Goal: Information Seeking & Learning: Learn about a topic

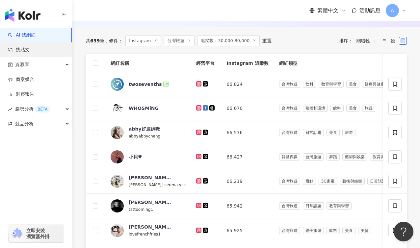
scroll to position [176, 0]
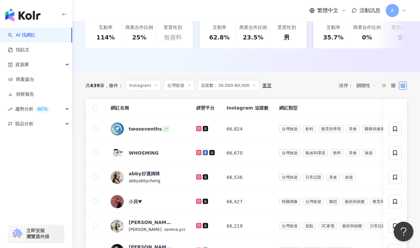
click at [26, 37] on link "AI 找網紅" at bounding box center [22, 35] width 28 height 7
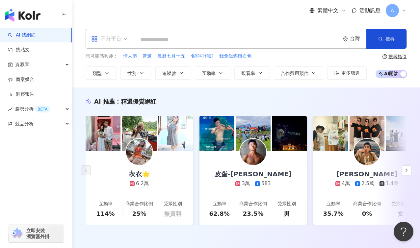
click at [113, 42] on div "不分平台" at bounding box center [106, 39] width 30 height 11
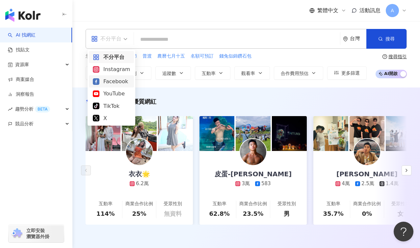
click at [115, 72] on div "Instagram" at bounding box center [111, 69] width 37 height 8
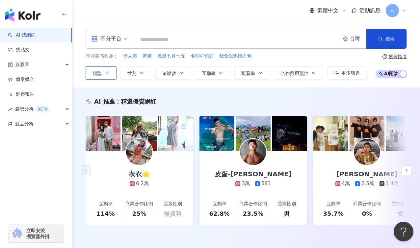
click at [114, 70] on button "類型" at bounding box center [101, 73] width 31 height 13
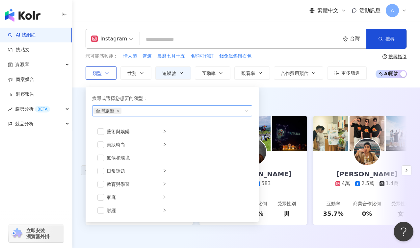
click at [120, 111] on span "台灣旅遊" at bounding box center [108, 111] width 28 height 7
click at [119, 111] on icon "close" at bounding box center [118, 111] width 3 height 3
click at [157, 133] on li "藝術與娛樂" at bounding box center [132, 131] width 77 height 13
click at [127, 149] on li "美妝時尚" at bounding box center [132, 144] width 77 height 13
click at [208, 163] on li "奢侈品" at bounding box center [212, 157] width 77 height 13
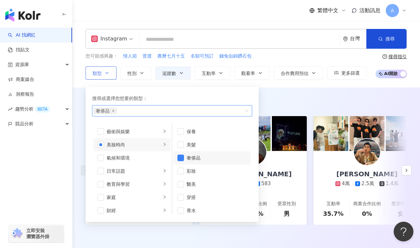
scroll to position [4, 0]
click at [331, 85] on div "Instagram 台灣 搜尋 您可能感興趣： 情人節 普渡 農曆七月十五 名額可預訂 錢兔似錦鑽石包 類型 搜尋或選擇您想要的類型： Beauty and …" at bounding box center [246, 54] width 348 height 67
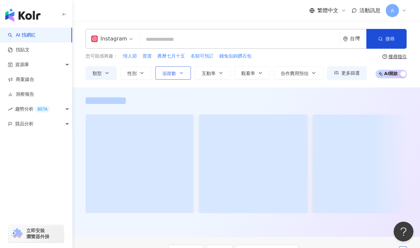
click at [167, 78] on button "追蹤數" at bounding box center [173, 73] width 36 height 13
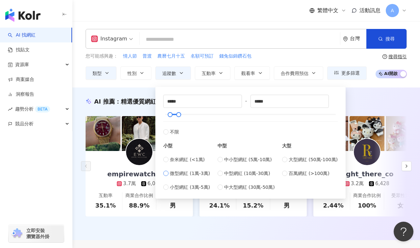
click at [185, 172] on span "微型網紅 (1萬-3萬)" at bounding box center [190, 173] width 40 height 7
type input "*****"
drag, startPoint x: 365, startPoint y: 104, endPoint x: 357, endPoint y: 101, distance: 8.7
click at [365, 104] on div "AI 推薦 ： 精選優質網紅" at bounding box center [246, 101] width 321 height 8
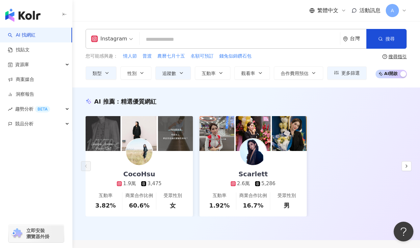
click at [157, 41] on input "search" at bounding box center [239, 39] width 195 height 13
click at [109, 72] on icon "button" at bounding box center [106, 72] width 5 height 5
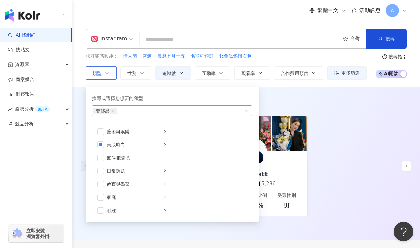
click at [159, 110] on div "奢侈品" at bounding box center [169, 111] width 150 height 7
type input "*"
click at [148, 132] on div "藝術與娛樂" at bounding box center [134, 131] width 55 height 7
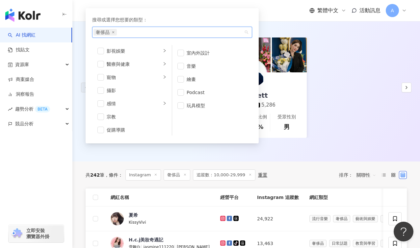
scroll to position [162, 0]
click at [320, 81] on div "CocoHsu 1.9萬 3,475 互動率 3.82% 商業合作比例 60.6% 受眾性別 女 Scarlett 2.6萬 5,286 互動率 1.92% …" at bounding box center [246, 88] width 321 height 100
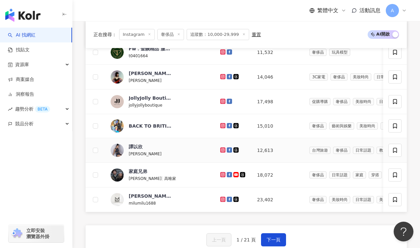
scroll to position [375, 0]
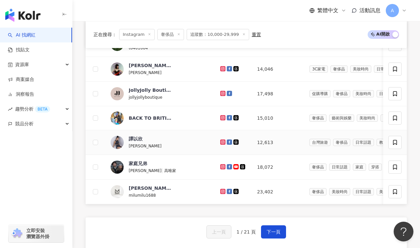
click at [221, 140] on icon at bounding box center [223, 142] width 4 height 4
click at [276, 232] on button "下一頁" at bounding box center [273, 232] width 25 height 13
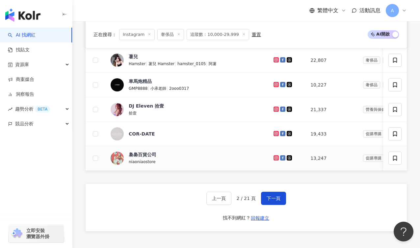
scroll to position [412, 0]
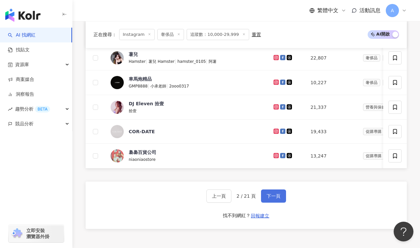
click at [281, 203] on button "下一頁" at bounding box center [273, 196] width 25 height 13
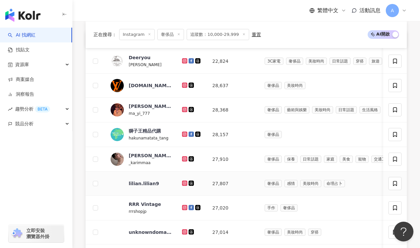
scroll to position [247, 0]
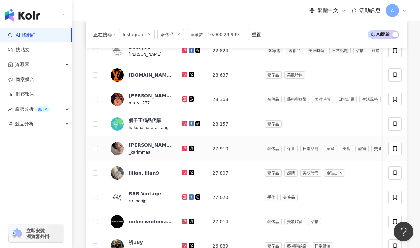
click at [186, 148] on icon at bounding box center [184, 148] width 3 height 3
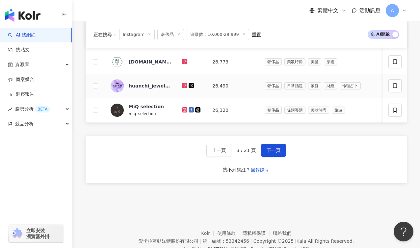
scroll to position [485, 0]
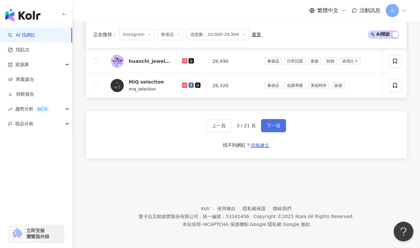
click at [273, 120] on button "下一頁" at bounding box center [273, 125] width 25 height 13
click at [275, 126] on span "下一頁" at bounding box center [274, 125] width 14 height 5
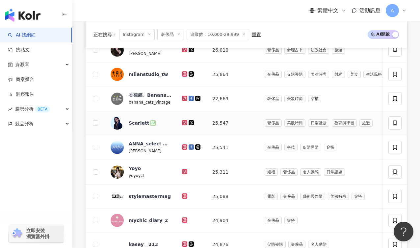
scroll to position [280, 0]
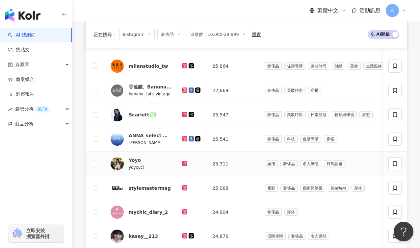
click at [186, 165] on icon at bounding box center [184, 163] width 5 height 5
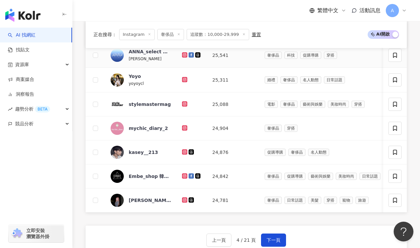
scroll to position [381, 0]
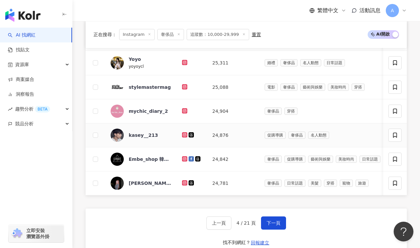
click at [184, 136] on icon at bounding box center [185, 135] width 4 height 4
drag, startPoint x: 276, startPoint y: 228, endPoint x: 285, endPoint y: 205, distance: 24.9
click at [276, 226] on span "下一頁" at bounding box center [274, 223] width 14 height 5
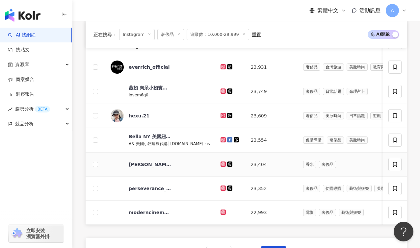
scroll to position [188, 0]
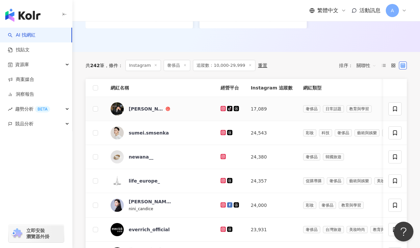
click at [222, 109] on icon at bounding box center [223, 108] width 3 height 3
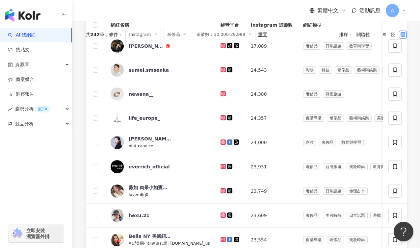
scroll to position [179, 0]
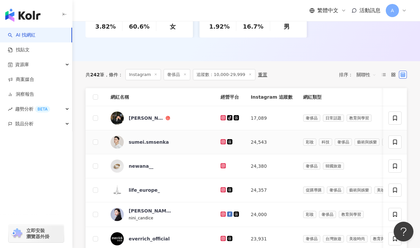
click at [221, 141] on icon at bounding box center [223, 141] width 5 height 5
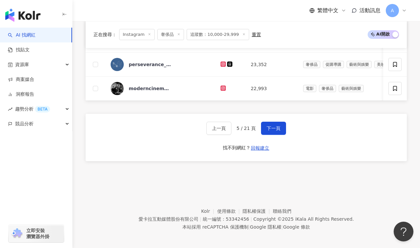
scroll to position [482, 0]
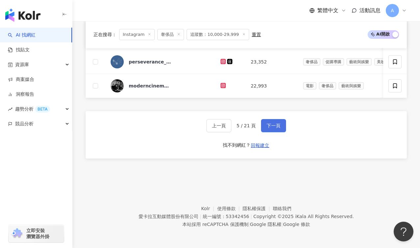
click at [269, 124] on span "下一頁" at bounding box center [274, 125] width 14 height 5
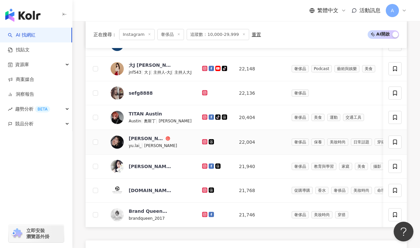
scroll to position [353, 0]
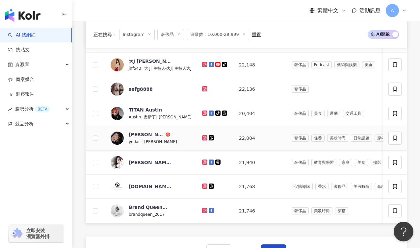
click at [207, 138] on icon at bounding box center [205, 138] width 4 height 4
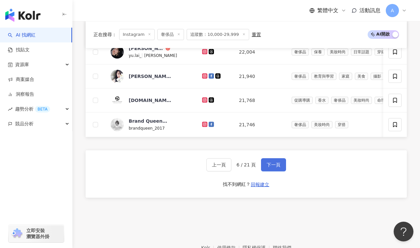
click at [277, 172] on button "下一頁" at bounding box center [273, 164] width 25 height 13
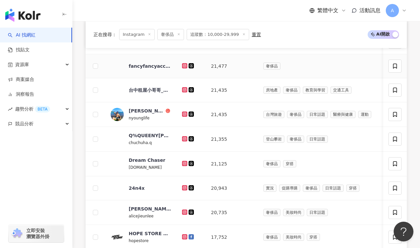
scroll to position [484, 0]
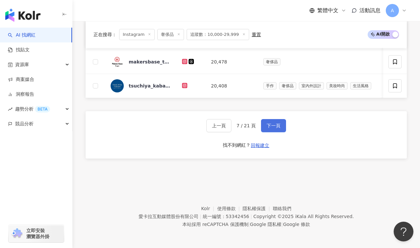
click at [278, 127] on span "下一頁" at bounding box center [274, 125] width 14 height 5
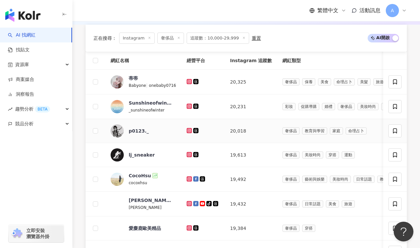
scroll to position [373, 0]
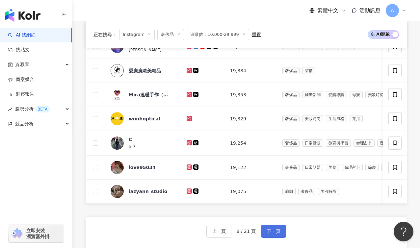
click at [273, 230] on button "下一頁" at bounding box center [273, 231] width 25 height 13
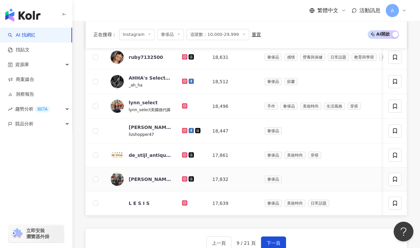
scroll to position [444, 0]
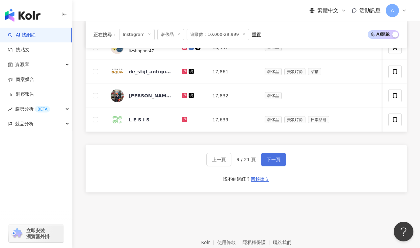
click at [281, 166] on button "下一頁" at bounding box center [273, 159] width 25 height 13
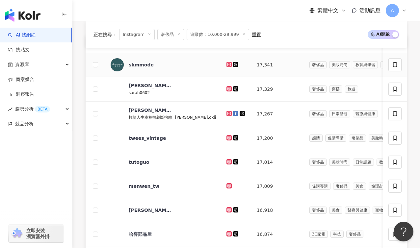
scroll to position [207, 0]
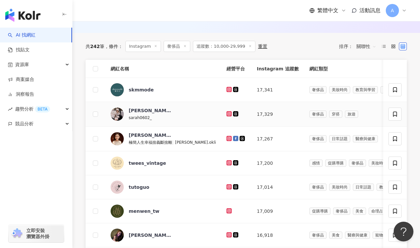
click at [227, 114] on icon at bounding box center [229, 113] width 5 height 5
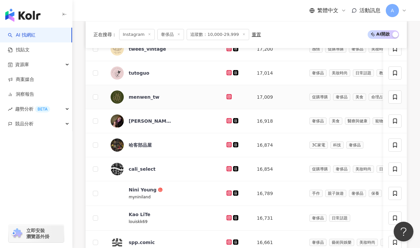
scroll to position [483, 0]
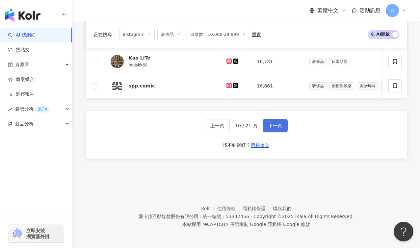
click at [283, 121] on button "下一頁" at bounding box center [275, 125] width 25 height 13
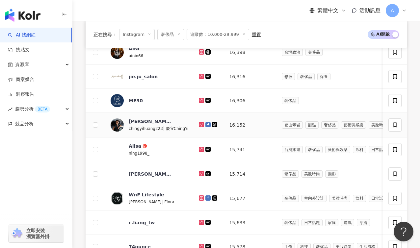
scroll to position [327, 0]
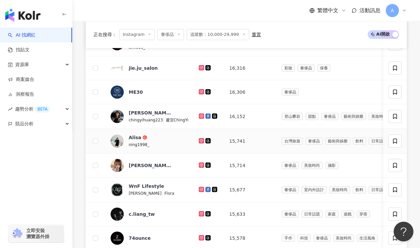
click at [200, 141] on icon at bounding box center [201, 140] width 3 height 3
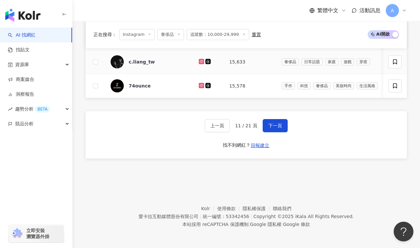
click at [201, 60] on icon at bounding box center [201, 61] width 3 height 3
click at [273, 128] on span "下一頁" at bounding box center [275, 125] width 14 height 5
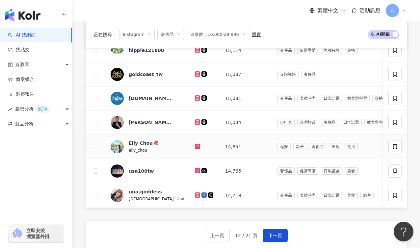
scroll to position [346, 0]
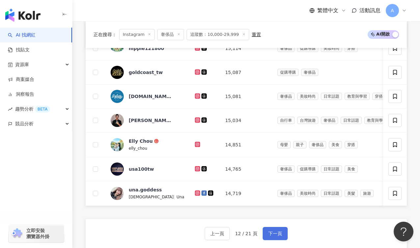
click at [274, 235] on button "下一頁" at bounding box center [275, 233] width 25 height 13
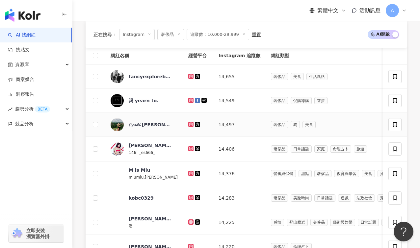
scroll to position [217, 0]
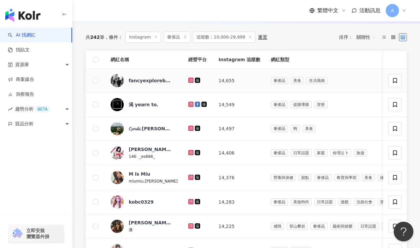
click at [189, 82] on icon at bounding box center [191, 80] width 4 height 4
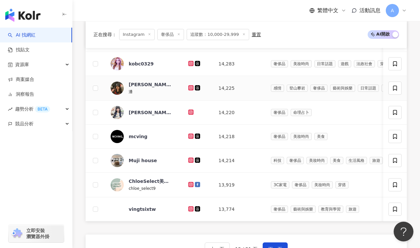
scroll to position [483, 0]
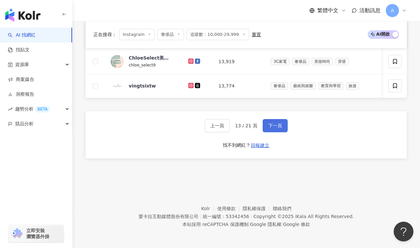
click at [280, 131] on button "下一頁" at bounding box center [275, 125] width 25 height 13
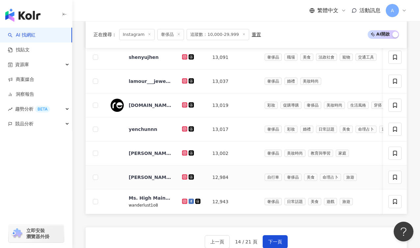
scroll to position [423, 0]
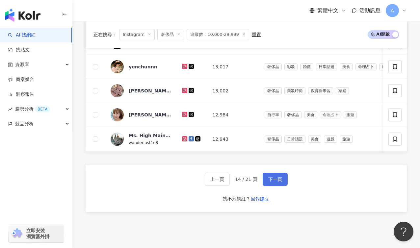
click at [277, 182] on span "下一頁" at bounding box center [275, 179] width 14 height 5
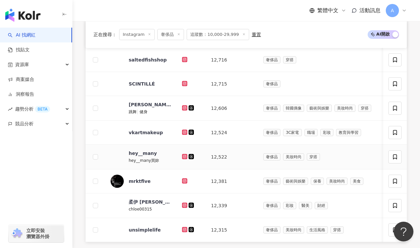
scroll to position [389, 0]
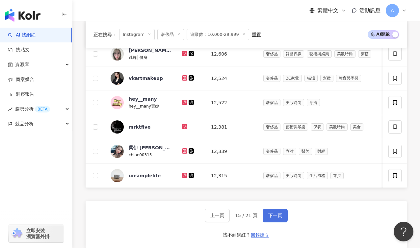
click at [279, 218] on span "下一頁" at bounding box center [275, 215] width 14 height 5
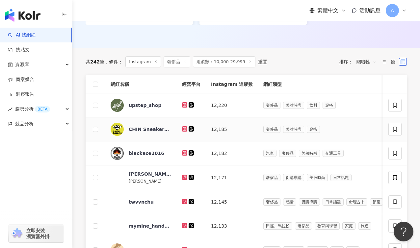
scroll to position [270, 0]
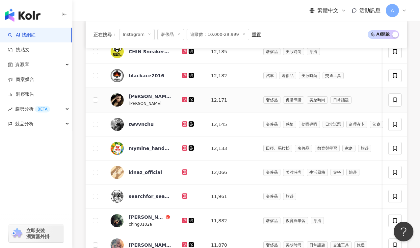
click at [186, 101] on icon at bounding box center [184, 99] width 3 height 3
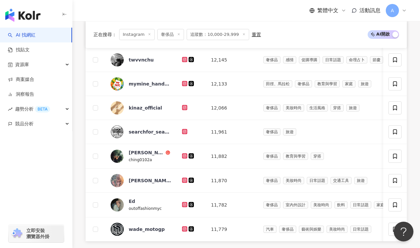
scroll to position [434, 0]
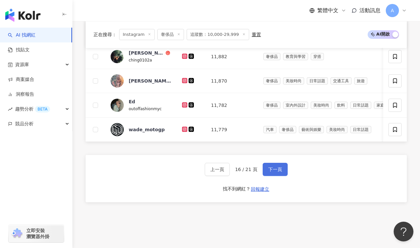
click at [277, 176] on button "下一頁" at bounding box center [275, 169] width 25 height 13
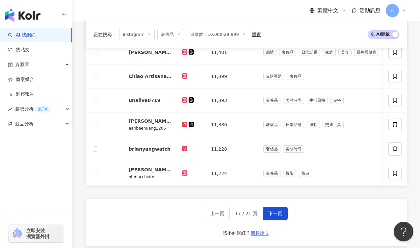
scroll to position [349, 0]
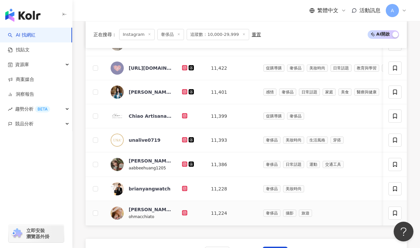
click at [186, 213] on icon at bounding box center [184, 212] width 5 height 5
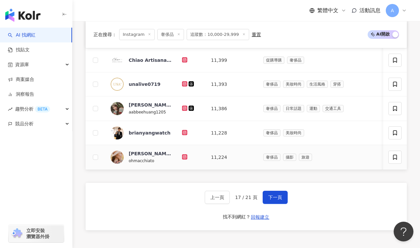
scroll to position [405, 0]
click at [185, 132] on icon at bounding box center [185, 133] width 4 height 4
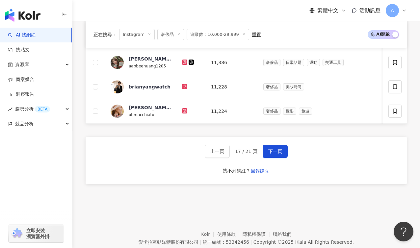
scroll to position [482, 0]
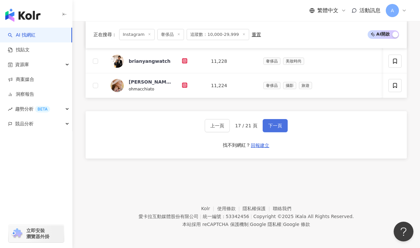
click at [271, 129] on button "下一頁" at bounding box center [275, 125] width 25 height 13
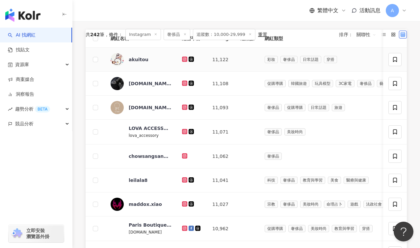
scroll to position [343, 0]
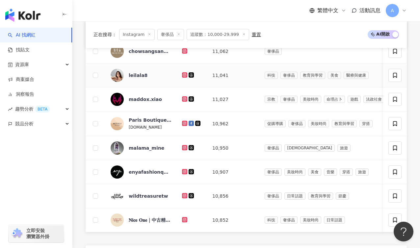
click at [184, 76] on icon at bounding box center [184, 74] width 3 height 3
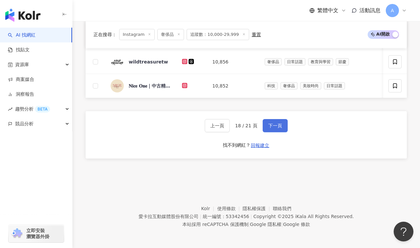
click at [278, 122] on button "下一頁" at bounding box center [275, 125] width 25 height 13
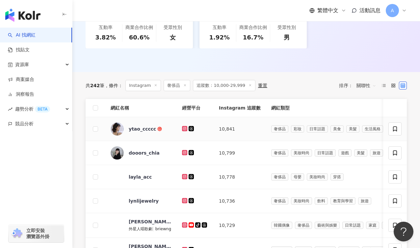
scroll to position [184, 0]
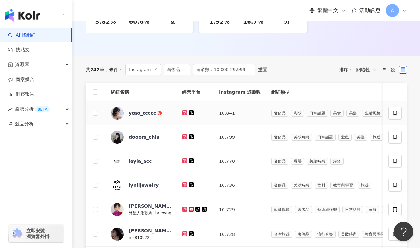
click at [184, 113] on icon at bounding box center [185, 113] width 4 height 4
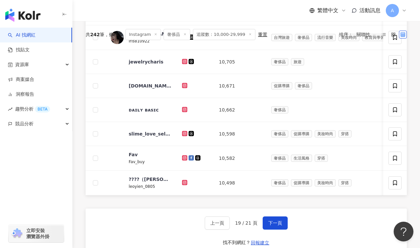
scroll to position [389, 0]
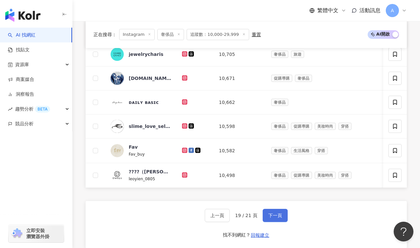
click at [270, 214] on button "下一頁" at bounding box center [275, 215] width 25 height 13
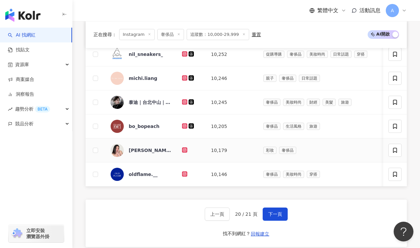
click at [186, 150] on icon at bounding box center [185, 150] width 4 height 4
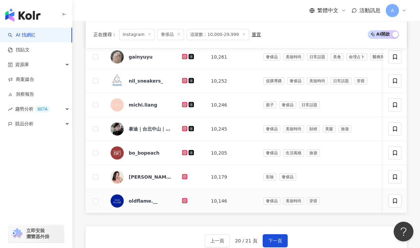
scroll to position [452, 0]
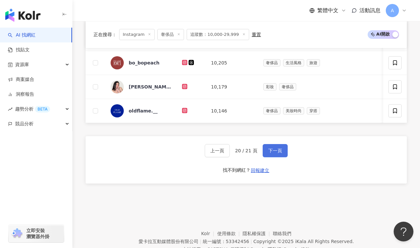
click at [278, 157] on button "下一頁" at bounding box center [275, 150] width 25 height 13
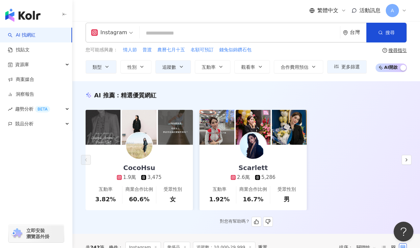
scroll to position [12, 0]
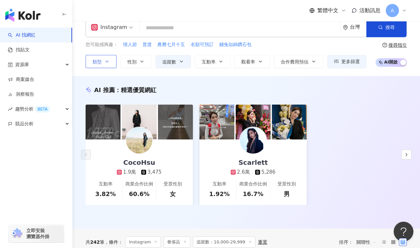
click at [109, 64] on icon "button" at bounding box center [106, 61] width 5 height 5
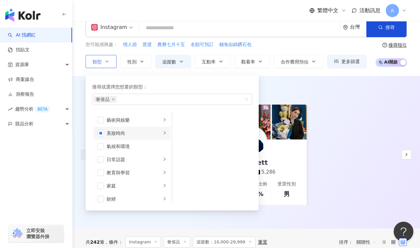
click at [133, 133] on div "美妝時尚" at bounding box center [134, 133] width 55 height 7
click at [202, 172] on div "醫美" at bounding box center [217, 169] width 60 height 7
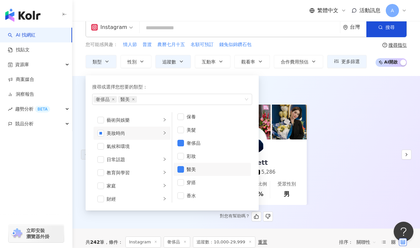
click at [389, 135] on div "CocoHsu 1.9萬 3,475 互動率 3.82% 商業合作比例 60.6% 受眾性別 女 Scarlett 2.6萬 5,286 互動率 1.92% …" at bounding box center [246, 155] width 321 height 100
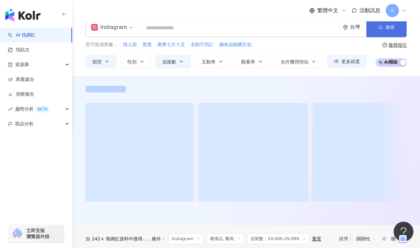
click at [392, 32] on button "搜尋" at bounding box center [386, 27] width 40 height 20
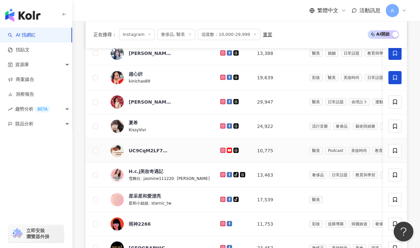
scroll to position [385, 0]
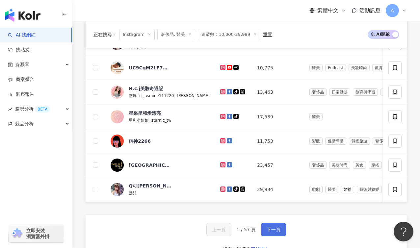
click at [271, 231] on span "下一頁" at bounding box center [274, 229] width 14 height 5
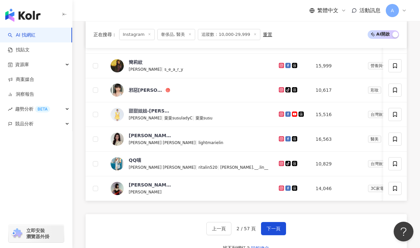
scroll to position [392, 0]
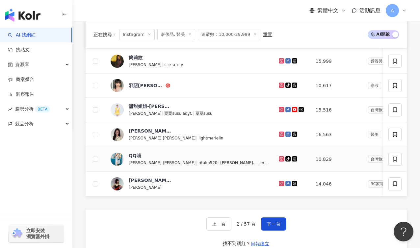
click at [280, 157] on icon at bounding box center [282, 159] width 4 height 4
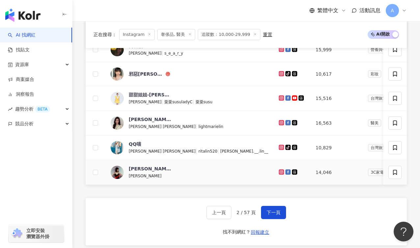
scroll to position [405, 0]
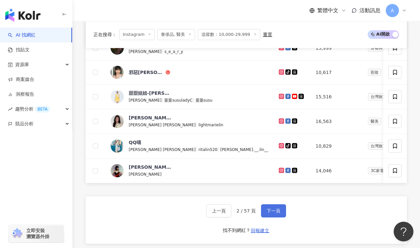
click at [276, 213] on span "下一頁" at bounding box center [274, 210] width 14 height 5
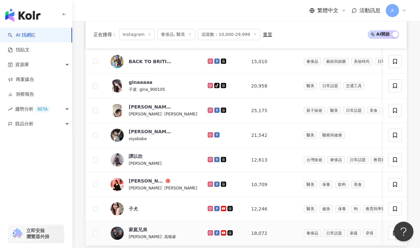
scroll to position [333, 0]
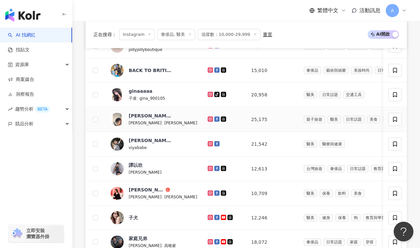
click at [208, 117] on icon at bounding box center [210, 119] width 5 height 5
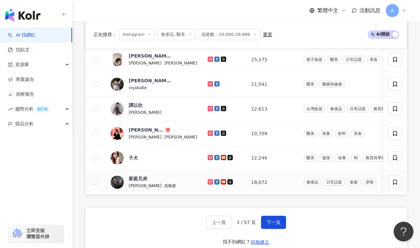
scroll to position [416, 0]
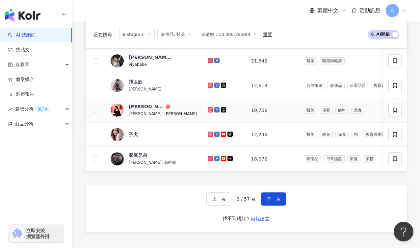
click at [208, 107] on icon at bounding box center [210, 109] width 5 height 5
click at [208, 83] on icon at bounding box center [210, 85] width 5 height 5
click at [272, 195] on button "下一頁" at bounding box center [273, 199] width 25 height 13
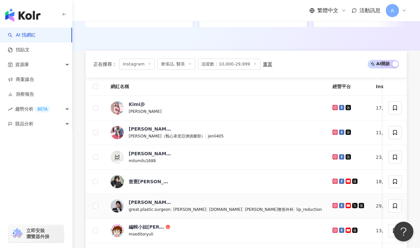
scroll to position [233, 0]
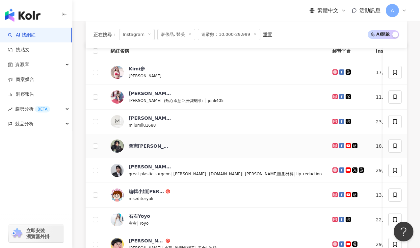
click at [333, 144] on icon at bounding box center [335, 146] width 4 height 4
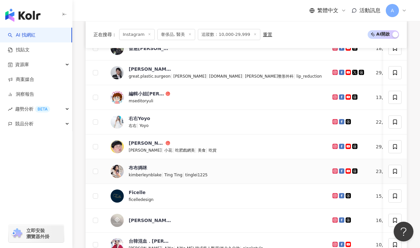
scroll to position [491, 0]
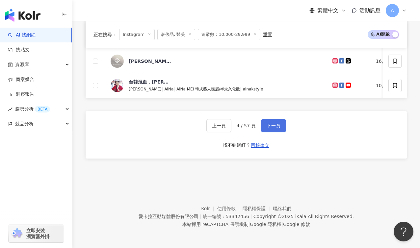
click at [275, 126] on span "下一頁" at bounding box center [274, 125] width 14 height 5
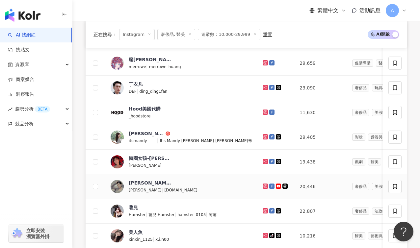
scroll to position [411, 0]
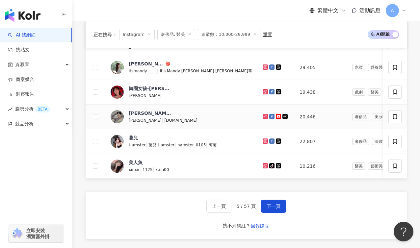
click at [264, 115] on icon at bounding box center [265, 116] width 3 height 3
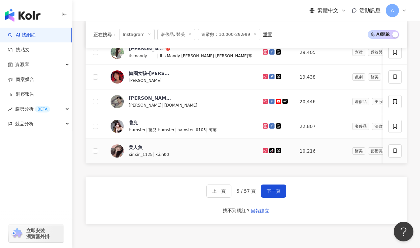
scroll to position [427, 0]
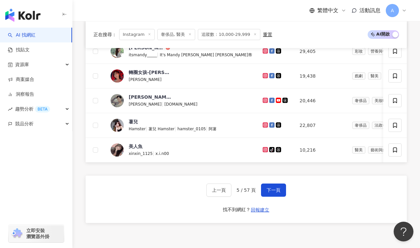
click at [267, 184] on div "上一頁 5 / 57 頁 下一頁 找不到網紅？ 回報建立" at bounding box center [246, 199] width 321 height 47
click at [269, 187] on button "下一頁" at bounding box center [273, 190] width 25 height 13
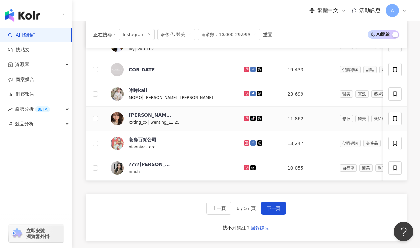
scroll to position [477, 0]
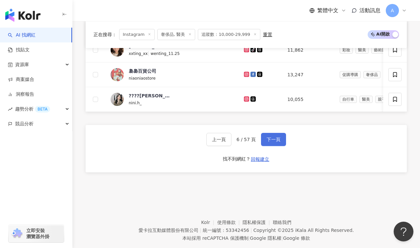
click at [273, 142] on span "下一頁" at bounding box center [274, 139] width 14 height 5
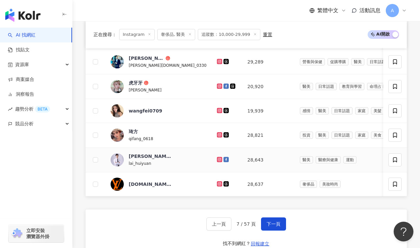
scroll to position [390, 0]
click at [270, 221] on button "下一頁" at bounding box center [273, 223] width 25 height 13
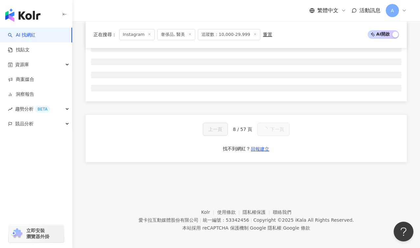
click at [267, 79] on ul at bounding box center [246, 68] width 311 height 46
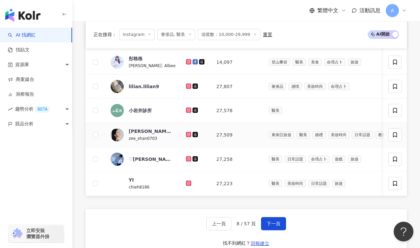
scroll to position [361, 0]
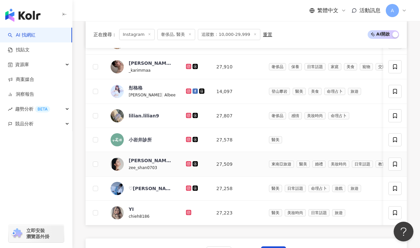
click at [188, 163] on icon at bounding box center [188, 163] width 1 height 1
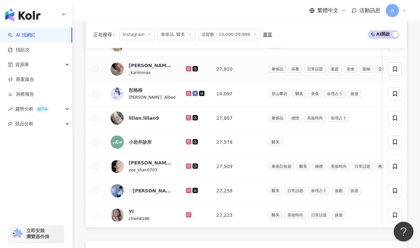
click at [186, 66] on icon at bounding box center [188, 68] width 5 height 5
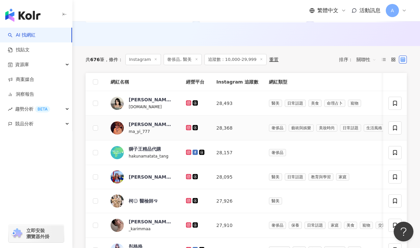
scroll to position [198, 0]
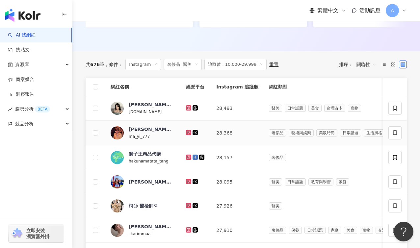
click at [187, 131] on icon at bounding box center [188, 132] width 3 height 3
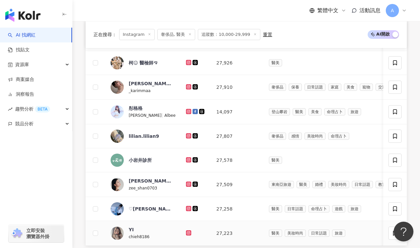
scroll to position [402, 0]
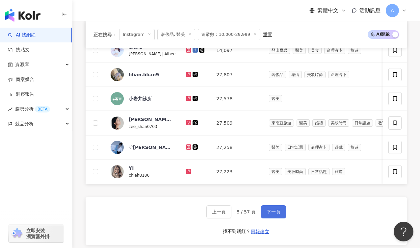
click at [268, 215] on span "下一頁" at bounding box center [274, 211] width 14 height 5
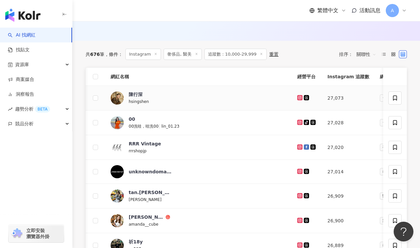
scroll to position [0, 2]
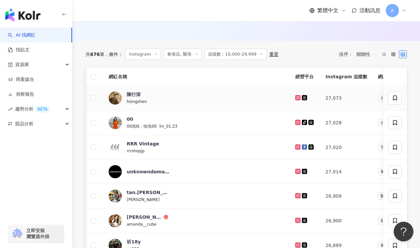
click at [297, 96] on icon at bounding box center [298, 97] width 3 height 3
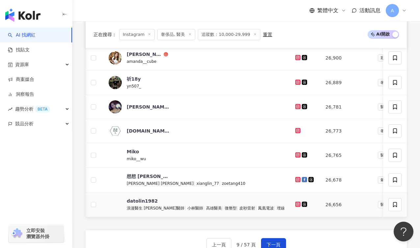
scroll to position [445, 0]
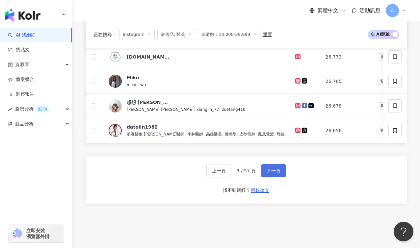
click at [268, 169] on button "下一頁" at bounding box center [273, 170] width 25 height 13
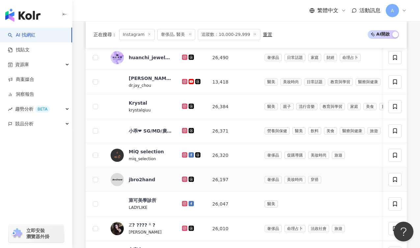
scroll to position [400, 0]
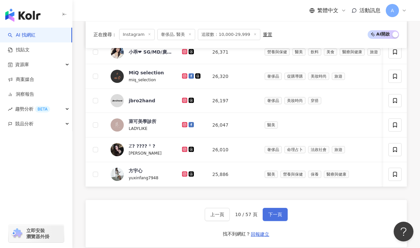
click at [272, 214] on span "下一頁" at bounding box center [275, 214] width 14 height 5
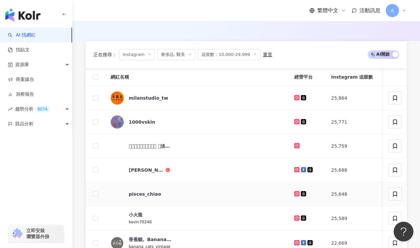
scroll to position [242, 0]
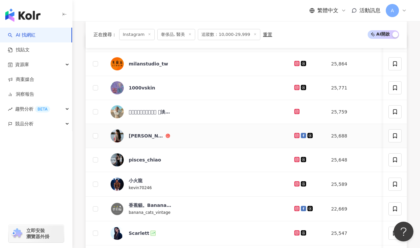
click at [296, 134] on icon at bounding box center [297, 135] width 3 height 3
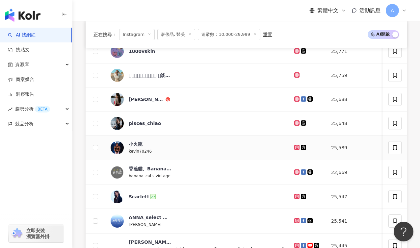
scroll to position [389, 0]
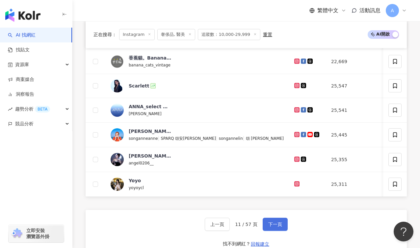
click at [271, 226] on span "下一頁" at bounding box center [275, 224] width 14 height 5
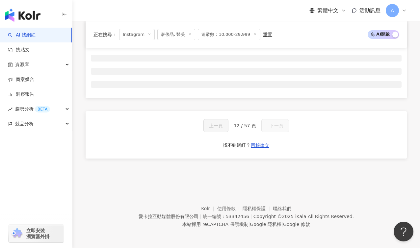
scroll to position [254, 0]
